Goal: Information Seeking & Learning: Learn about a topic

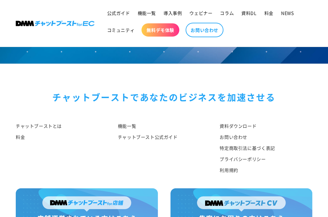
scroll to position [3202, 0]
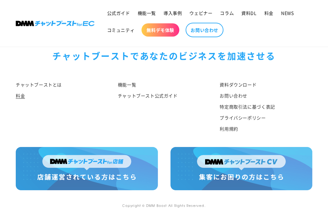
click at [20, 94] on link "料金" at bounding box center [20, 95] width 9 height 11
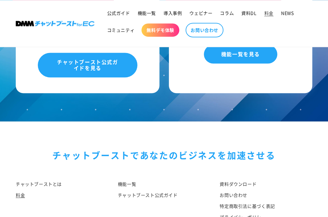
scroll to position [660, 0]
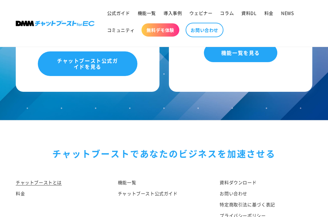
scroll to position [3264, 0]
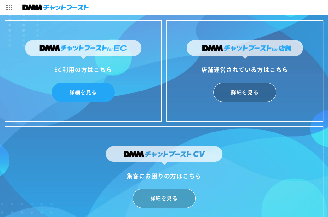
click at [89, 95] on link "詳細を見る" at bounding box center [83, 92] width 63 height 19
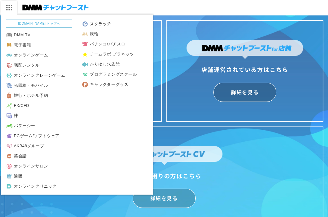
click at [12, 7] on img at bounding box center [9, 7] width 16 height 13
